Goal: Information Seeking & Learning: Check status

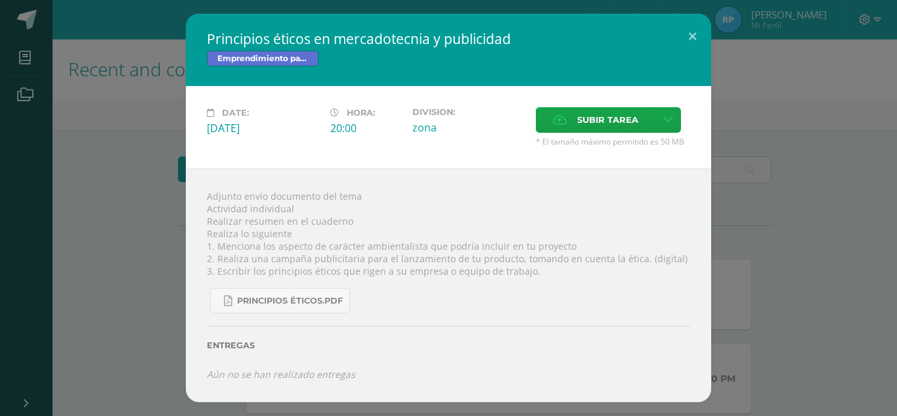
click at [697, 28] on button at bounding box center [692, 36] width 37 height 45
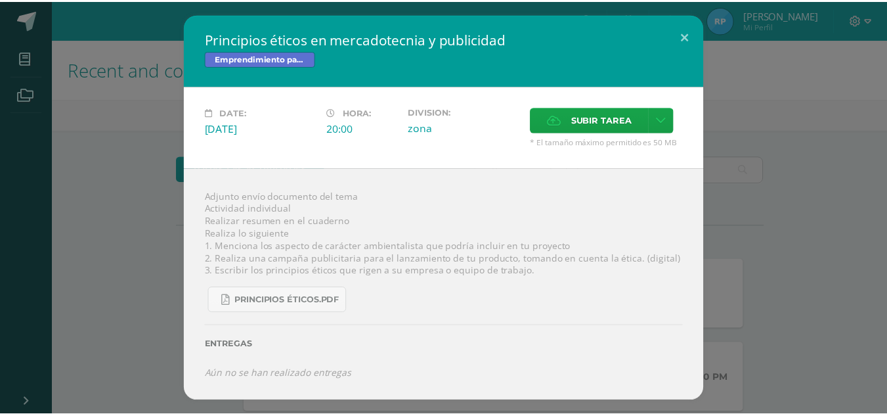
scroll to position [86, 0]
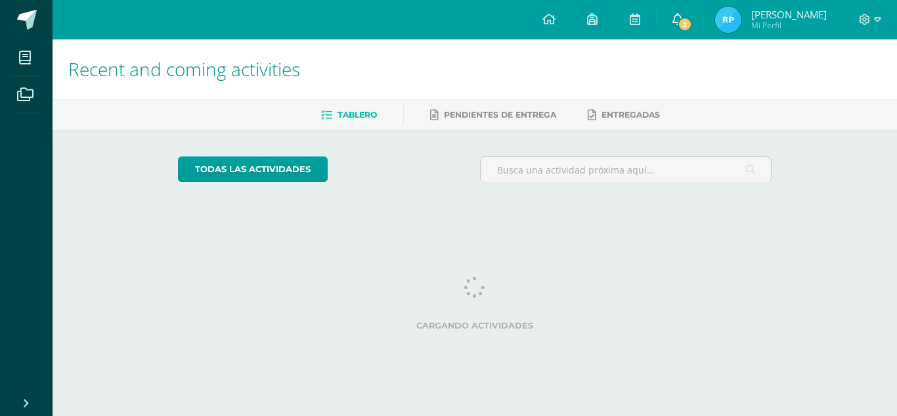
click at [683, 14] on icon at bounding box center [678, 19] width 11 height 12
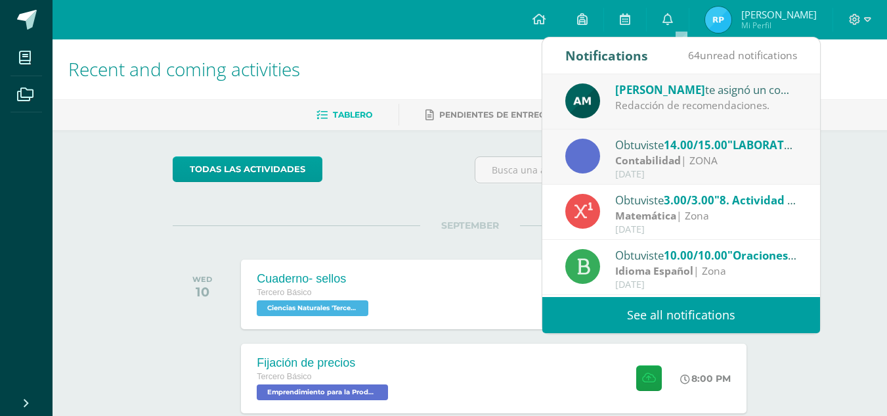
click at [674, 164] on strong "Contabilidad" at bounding box center [648, 160] width 66 height 14
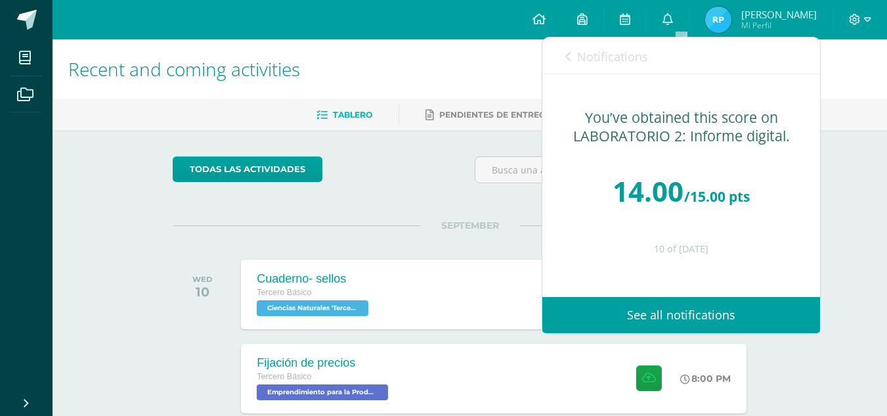
click at [598, 52] on span "Notifications" at bounding box center [612, 57] width 71 height 16
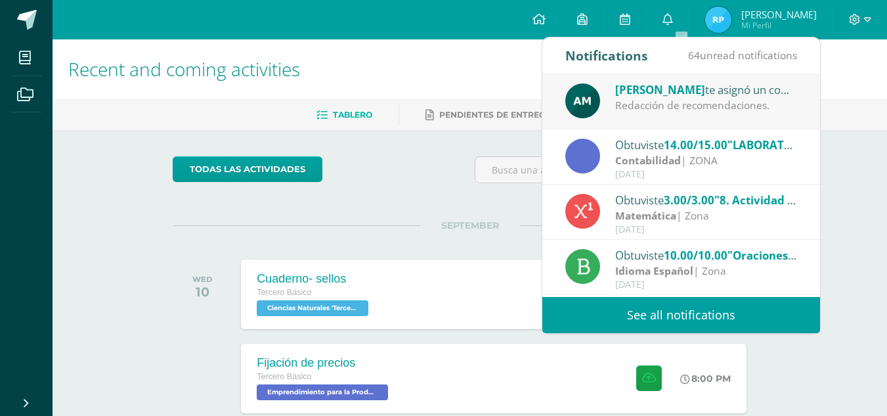
click at [641, 102] on div "Redacción de recomendaciones." at bounding box center [706, 105] width 183 height 15
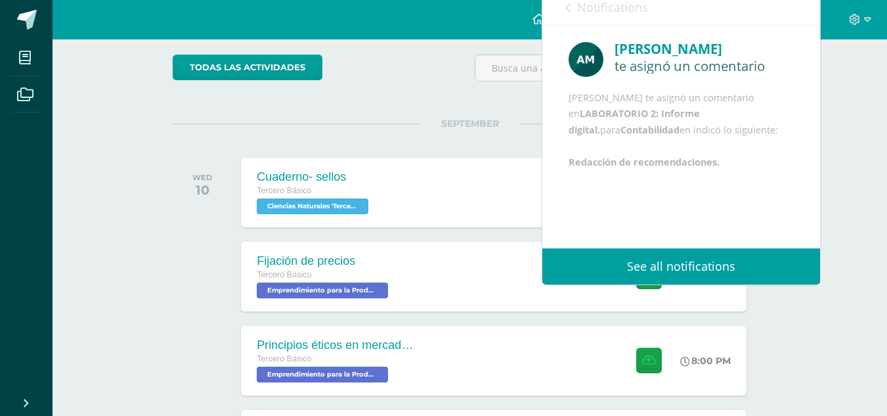
scroll to position [102, 0]
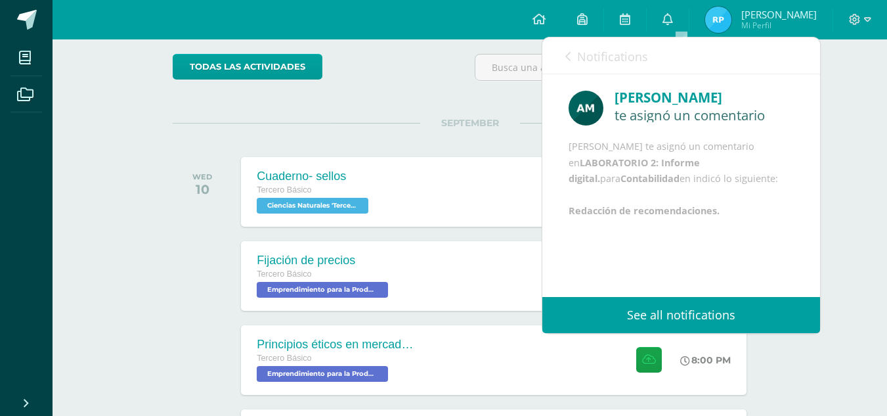
click at [604, 65] on link "Notifications" at bounding box center [607, 55] width 83 height 37
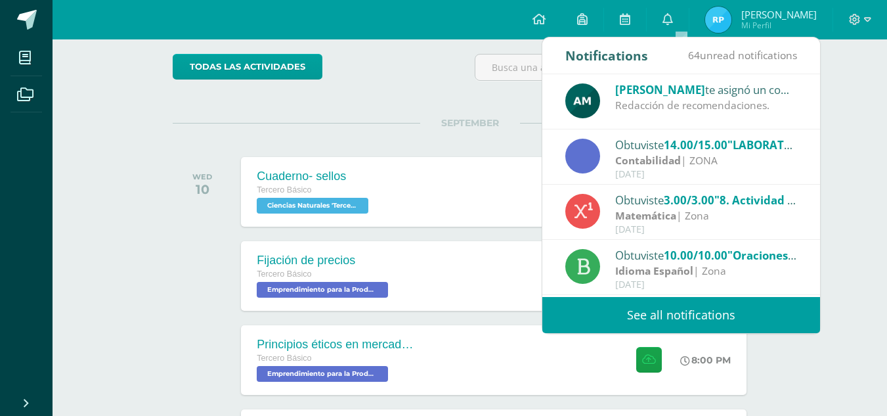
click at [455, 133] on div "SEPTEMBER WED 10 Cuaderno- sellos Tercero Básico Ciencias Naturales 'Tercero Bá…" at bounding box center [470, 176] width 594 height 106
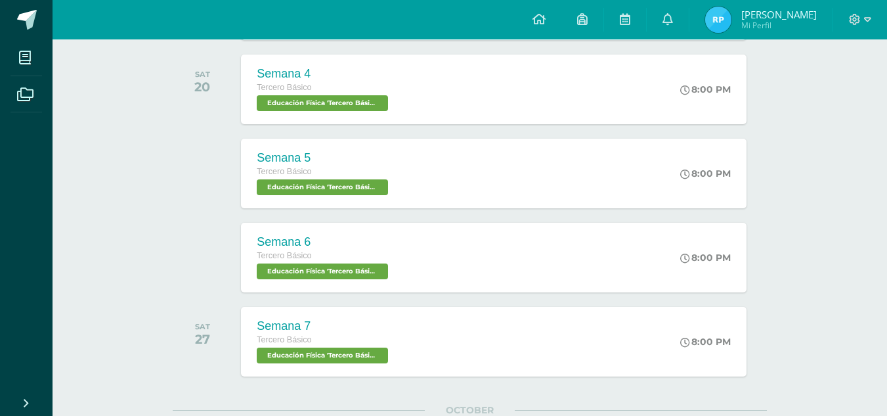
scroll to position [882, 0]
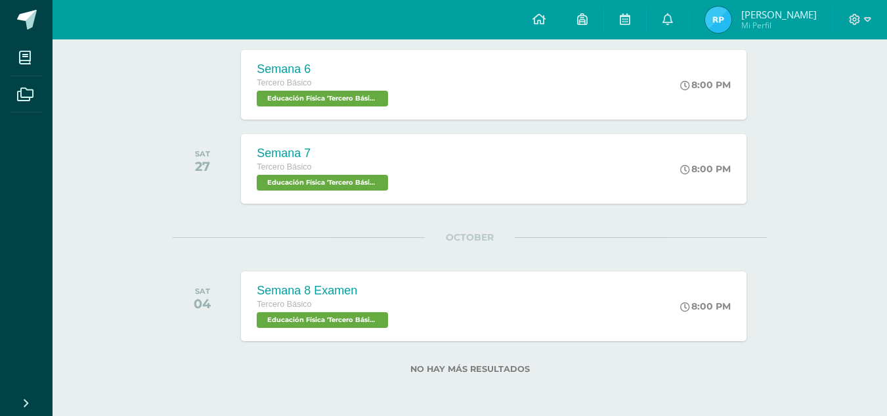
click at [56, 26] on div "Configuration Log out Ricardo Javier Mi Perfil 2 0 Mis accesos directos Aprende…" at bounding box center [470, 19] width 835 height 39
click at [45, 14] on span at bounding box center [72, 21] width 62 height 28
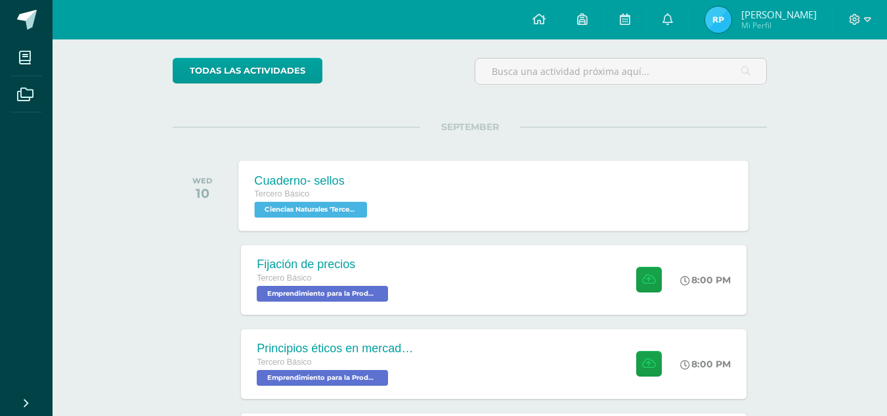
scroll to position [99, 0]
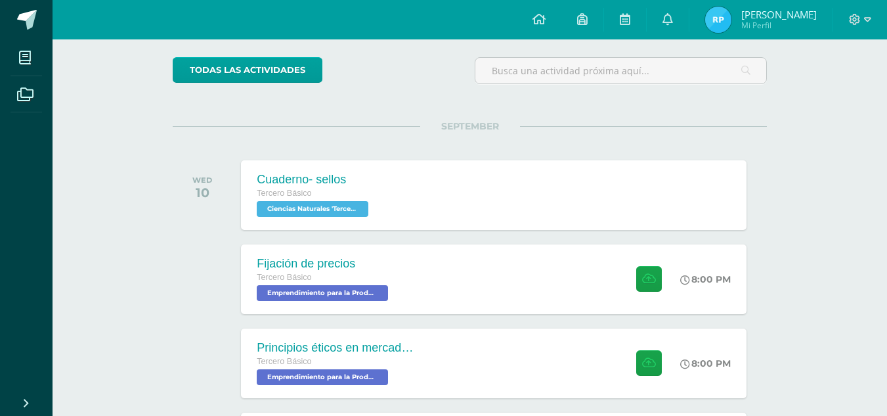
click at [785, 18] on span "[PERSON_NAME]" at bounding box center [780, 14] width 76 height 13
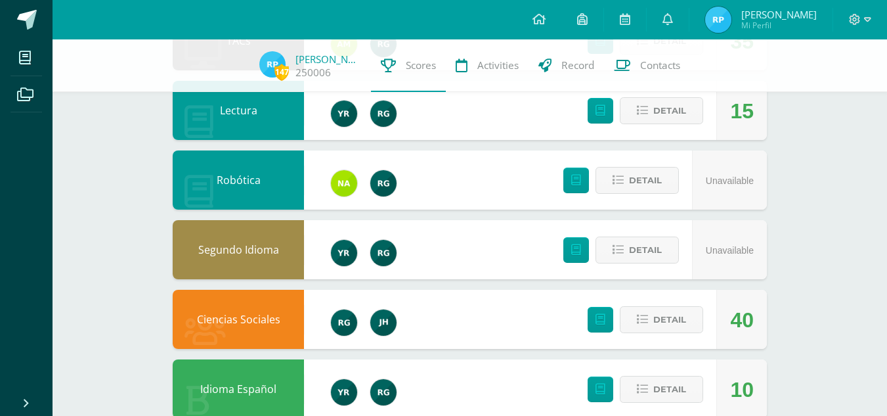
scroll to position [560, 0]
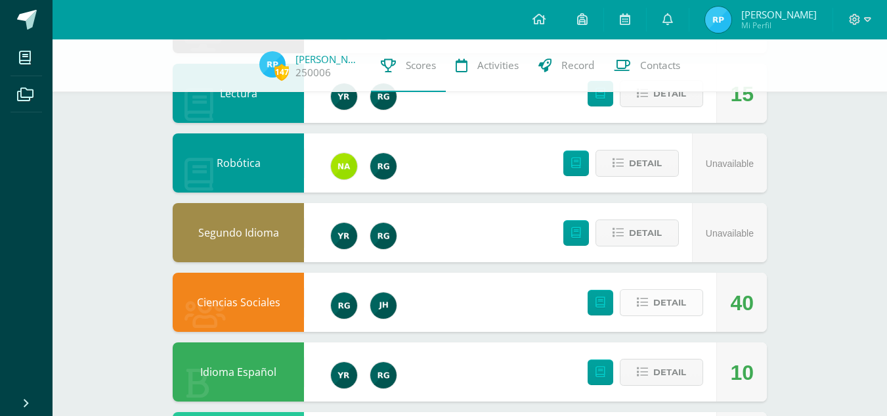
click at [677, 299] on span "Detail" at bounding box center [670, 302] width 33 height 24
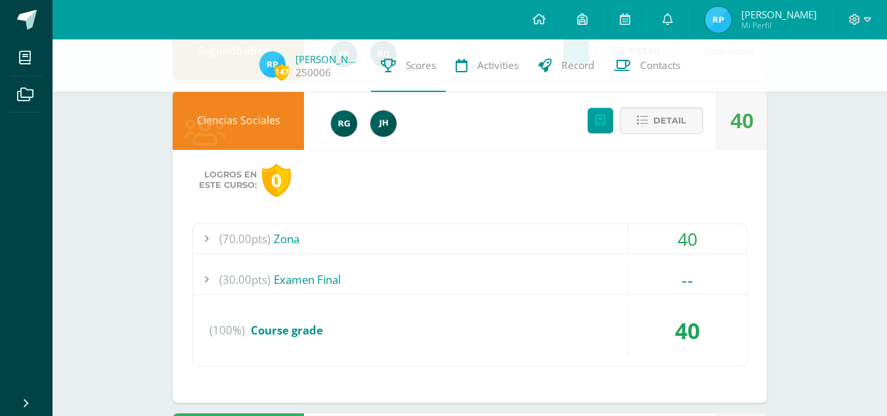
scroll to position [740, 0]
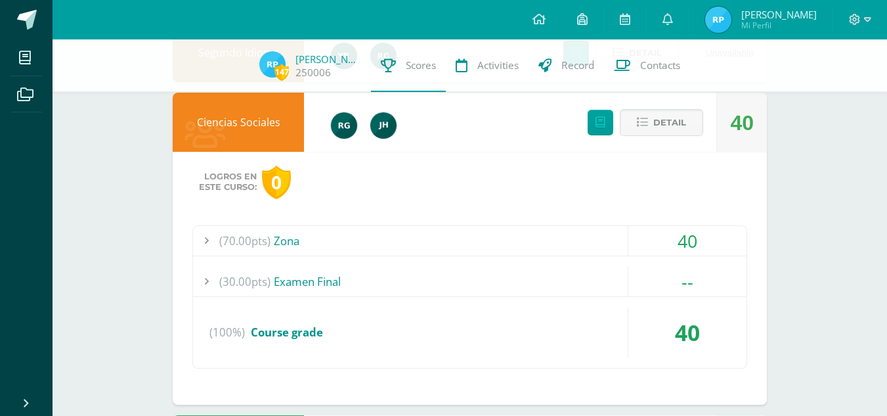
click at [302, 286] on div "(30.00pts) Examen Final" at bounding box center [470, 282] width 554 height 30
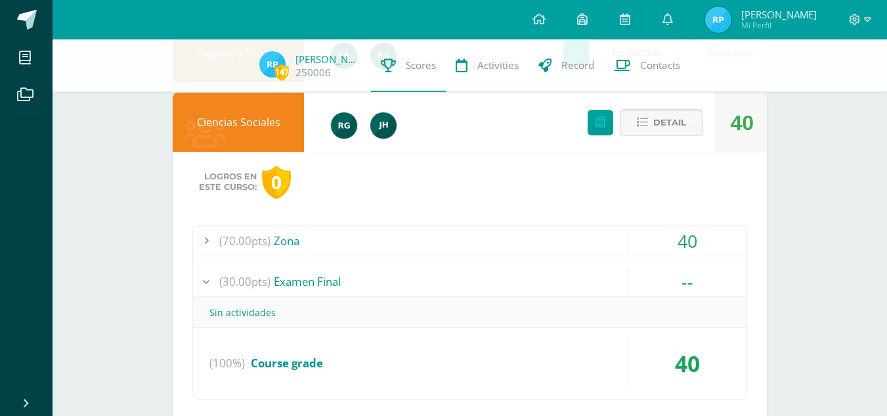
scroll to position [744, 0]
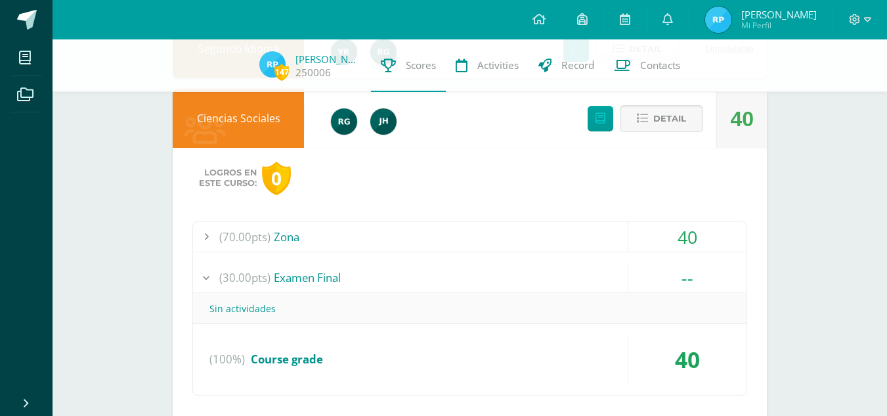
click at [302, 286] on div "(30.00pts) Examen Final" at bounding box center [470, 278] width 554 height 30
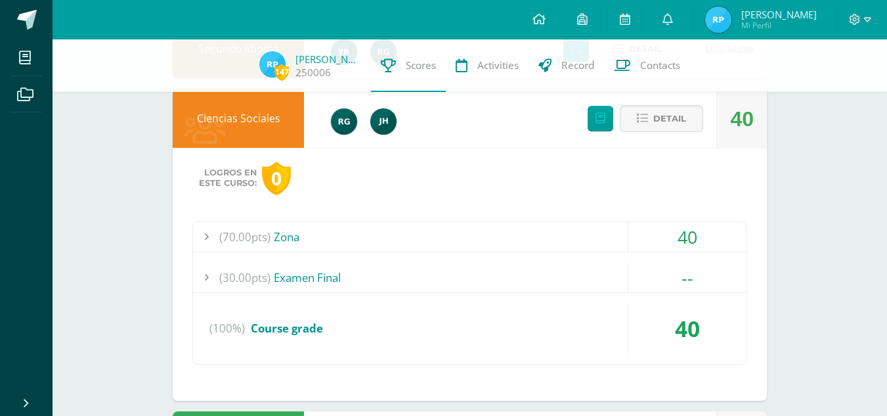
click at [298, 238] on div "(70.00pts) Zona" at bounding box center [470, 237] width 554 height 30
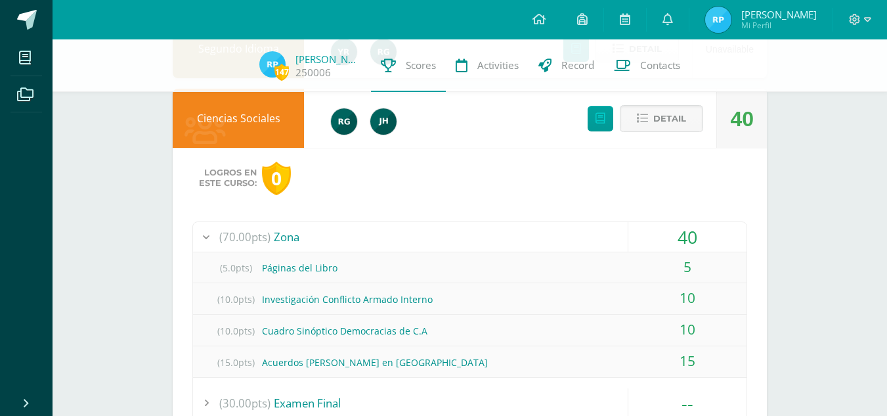
scroll to position [813, 0]
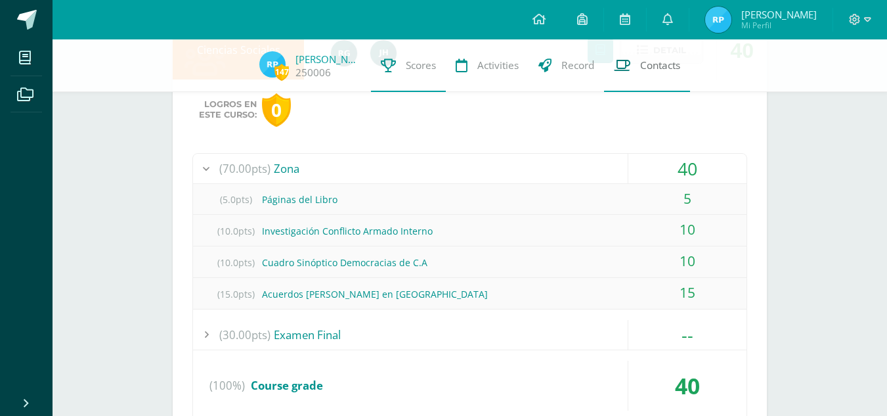
click at [631, 64] on link "Contacts" at bounding box center [647, 65] width 86 height 53
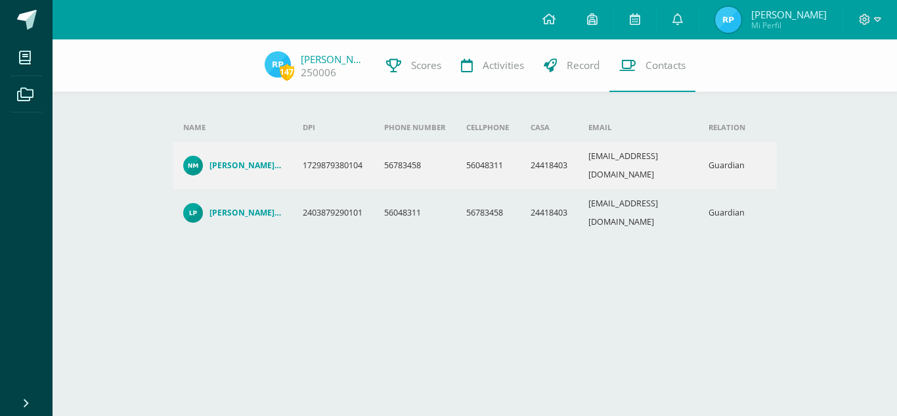
drag, startPoint x: 0, startPoint y: 0, endPoint x: 248, endPoint y: 232, distance: 339.3
click at [248, 232] on div "Name DPI Phone number Cellphone Casa Email Relation NORMA AZUCENA MORALES OLIVA…" at bounding box center [475, 162] width 647 height 246
click at [556, 53] on link "Record" at bounding box center [572, 65] width 76 height 53
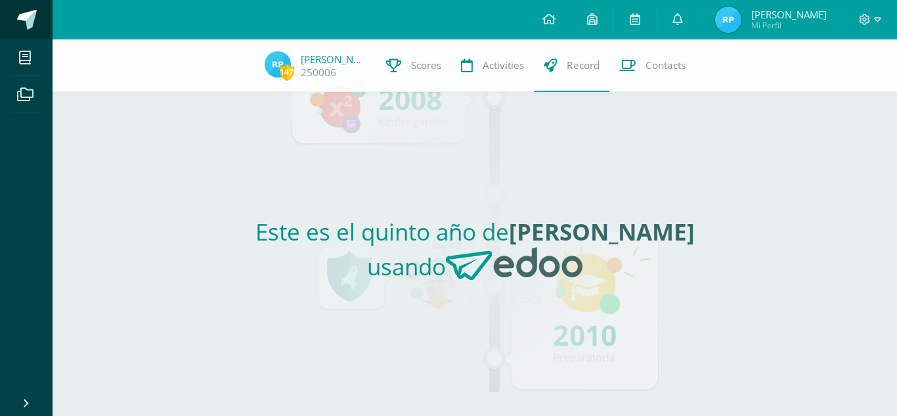
click at [42, 26] on span at bounding box center [72, 21] width 62 height 28
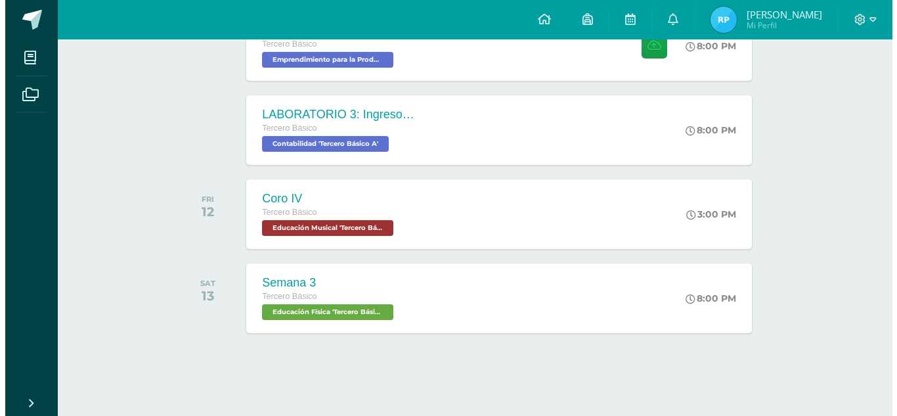
scroll to position [413, 0]
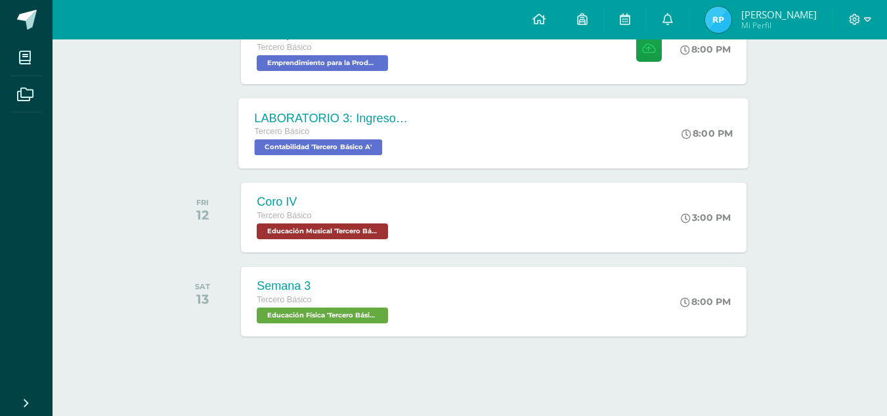
click at [424, 132] on div "LABORATORIO 3: Ingresos y deducciones laborales. Tercero Básico Contabilidad 'T…" at bounding box center [334, 133] width 191 height 70
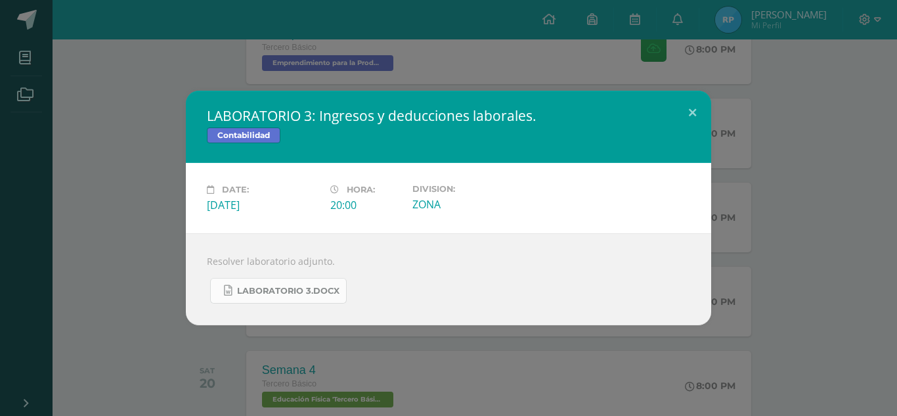
click at [269, 296] on link "LABORATORIO 3.docx" at bounding box center [278, 291] width 137 height 26
